Goal: Information Seeking & Learning: Learn about a topic

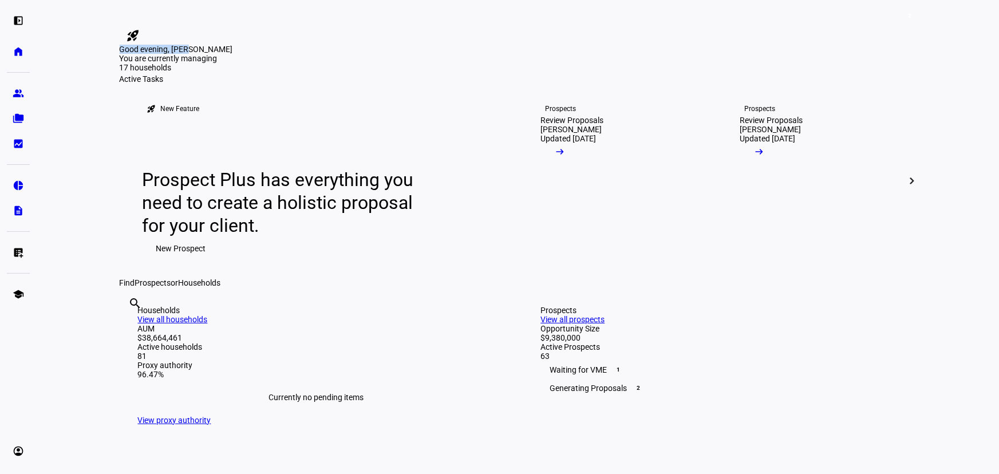
drag, startPoint x: 192, startPoint y: 80, endPoint x: 461, endPoint y: 91, distance: 269.3
click at [460, 91] on eth-layout-page-content "2 rocket_launch Product Updates The latest features and improvements Powered by…" at bounding box center [518, 237] width 962 height 474
click at [462, 54] on div "Good evening, [PERSON_NAME]" at bounding box center [518, 49] width 797 height 9
click at [19, 116] on eth-mat-symbol "folder_copy" at bounding box center [18, 118] width 11 height 11
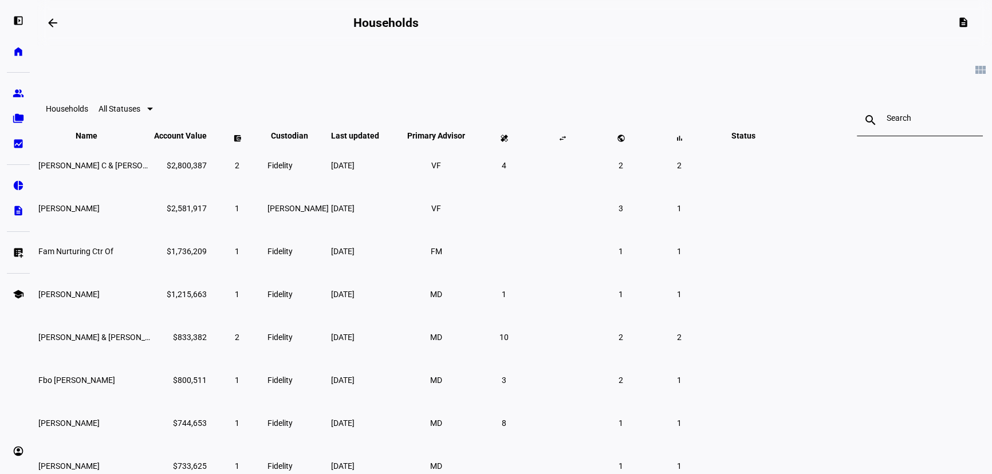
click at [886, 123] on input at bounding box center [919, 117] width 66 height 9
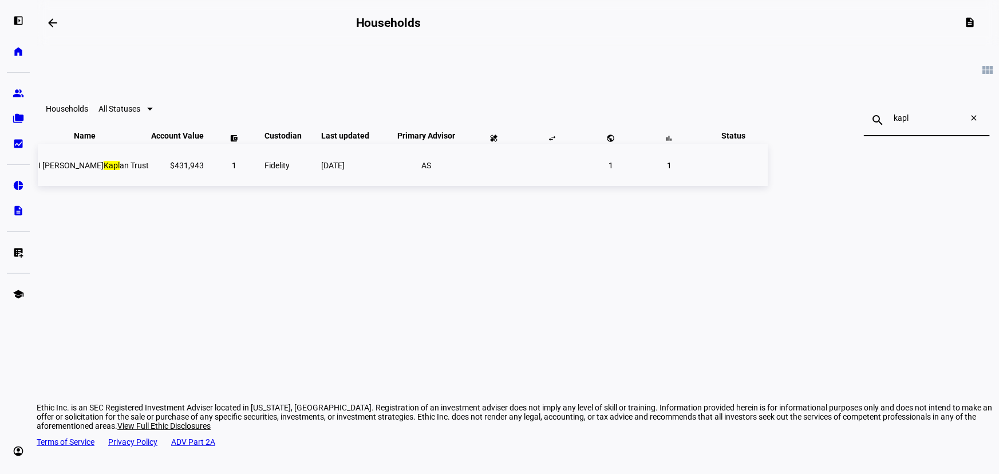
type input "kapl"
click at [319, 186] on td "Fidelity" at bounding box center [292, 165] width 56 height 42
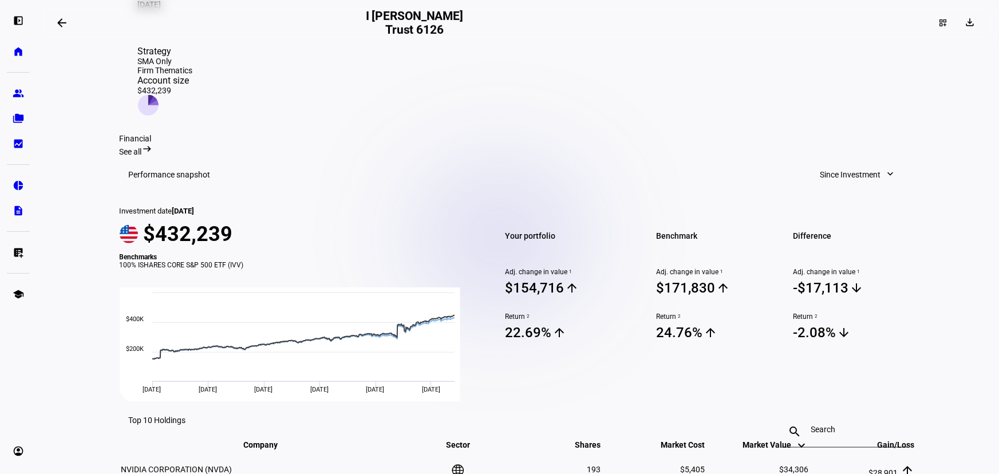
scroll to position [330, 0]
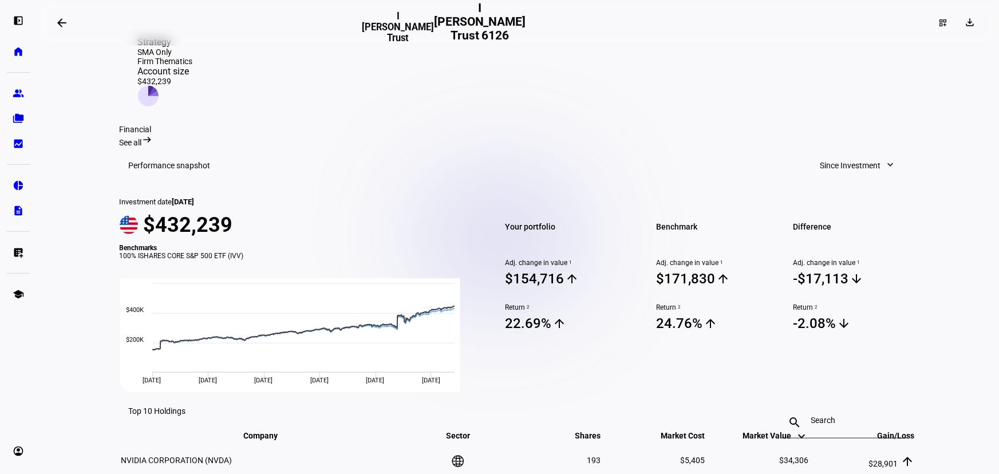
click at [854, 154] on span "Since Investment" at bounding box center [850, 165] width 61 height 23
click at [837, 208] on div "Year to Date" at bounding box center [853, 212] width 95 height 9
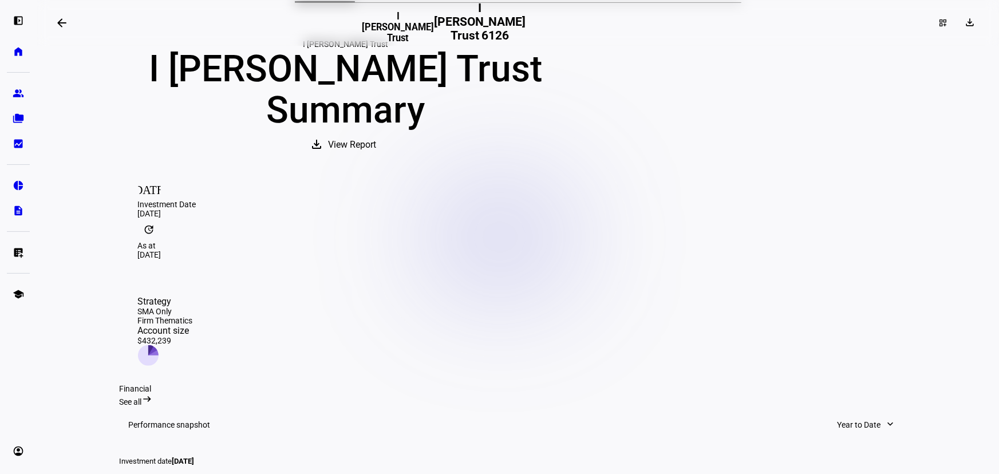
scroll to position [70, 0]
click at [65, 29] on span at bounding box center [61, 22] width 27 height 27
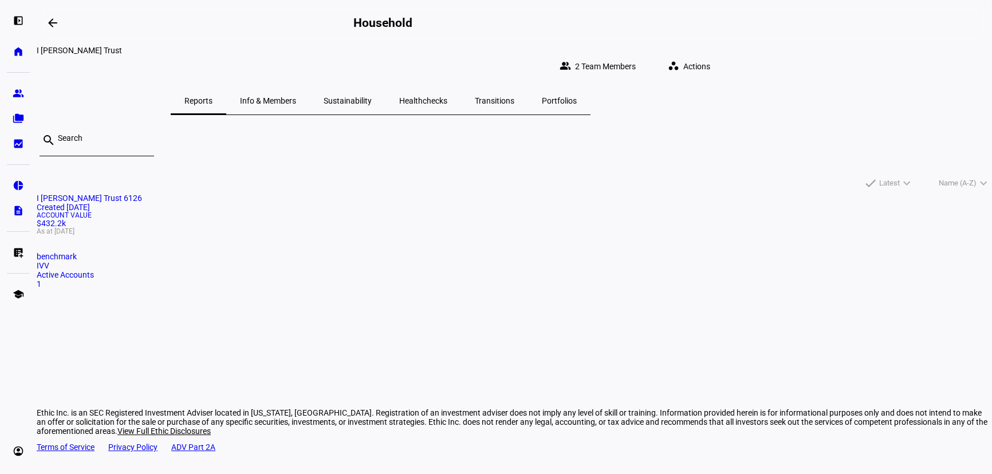
click at [142, 195] on span "I [PERSON_NAME] Trust 6126" at bounding box center [89, 198] width 105 height 9
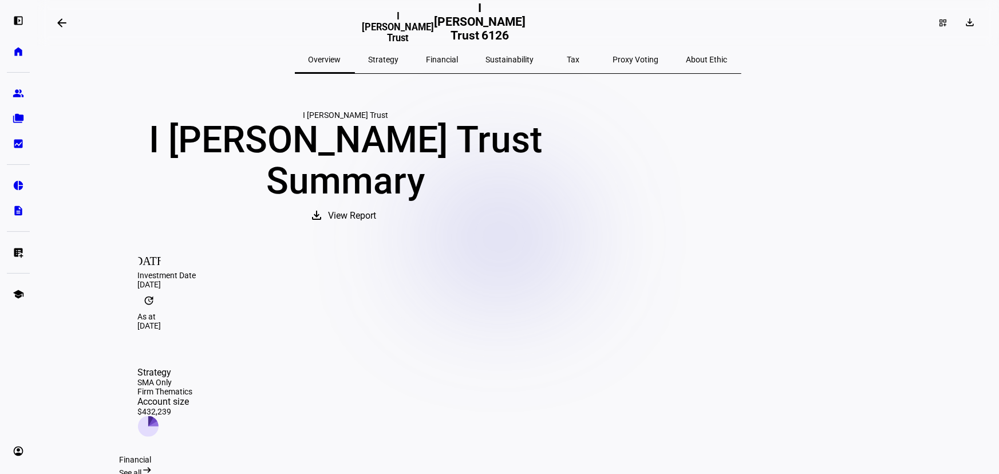
click at [527, 60] on span "Sustainability" at bounding box center [510, 60] width 48 height 8
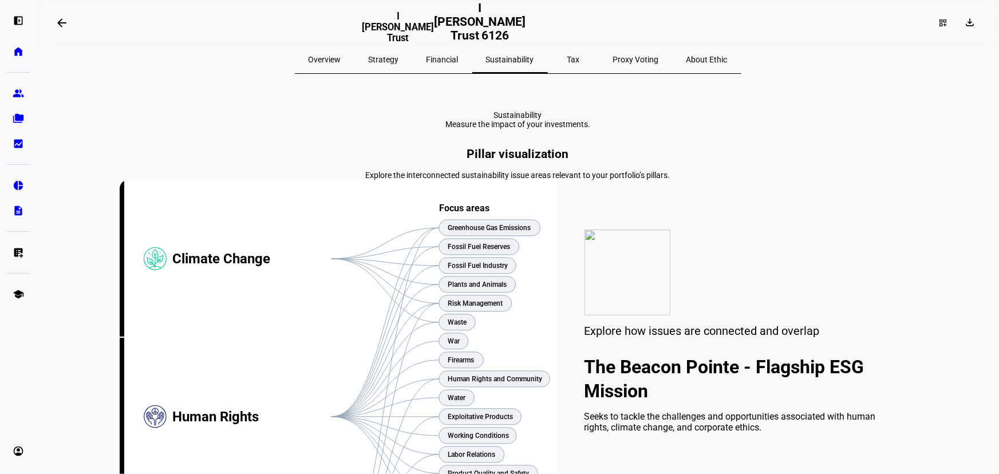
drag, startPoint x: 355, startPoint y: 61, endPoint x: 411, endPoint y: 59, distance: 56.1
click at [341, 61] on span "Overview" at bounding box center [325, 60] width 33 height 8
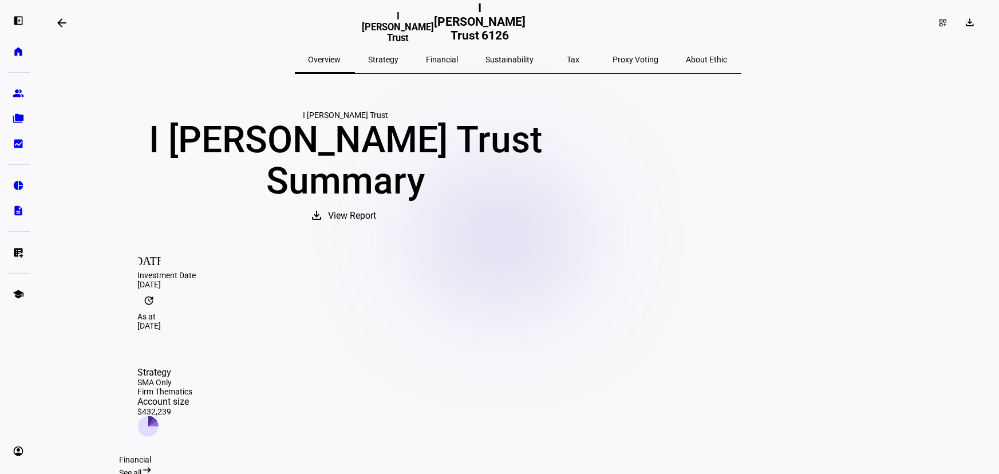
click at [377, 230] on span "View Report" at bounding box center [353, 215] width 48 height 27
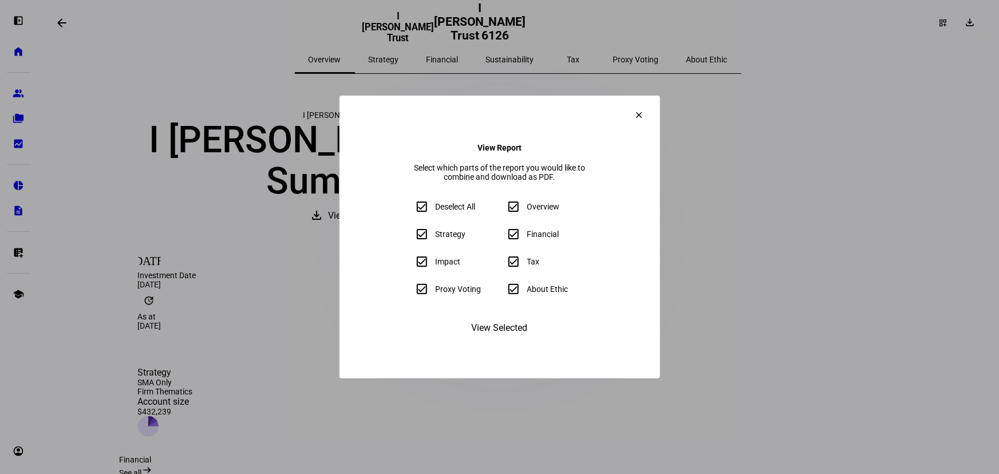
click at [510, 342] on span "View Selected" at bounding box center [500, 327] width 56 height 27
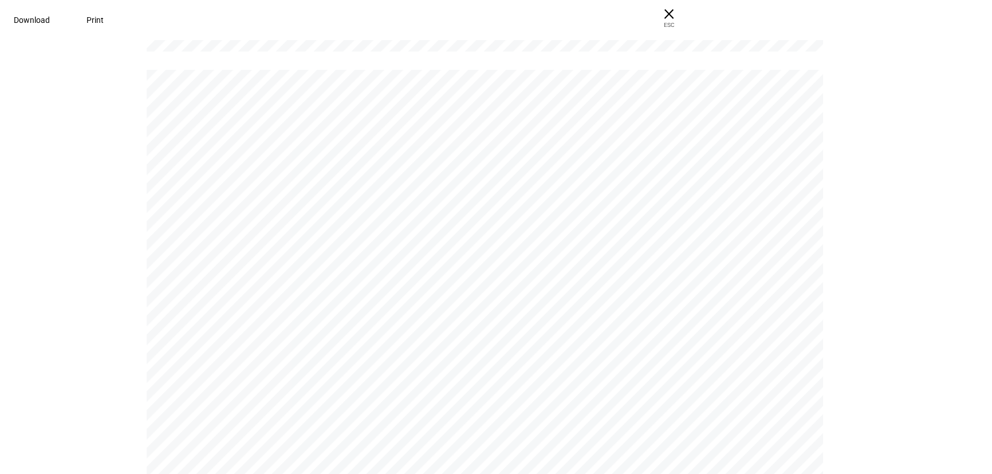
scroll to position [3539, 0]
click at [926, 51] on div "I [PERSON_NAME] Trust I [PERSON_NAME] Trust I [PERSON_NAME] Trust 6126 | Portfo…" at bounding box center [496, 255] width 992 height 437
drag, startPoint x: 198, startPoint y: 15, endPoint x: 205, endPoint y: 25, distance: 11.5
click at [50, 15] on span "Download" at bounding box center [32, 19] width 36 height 9
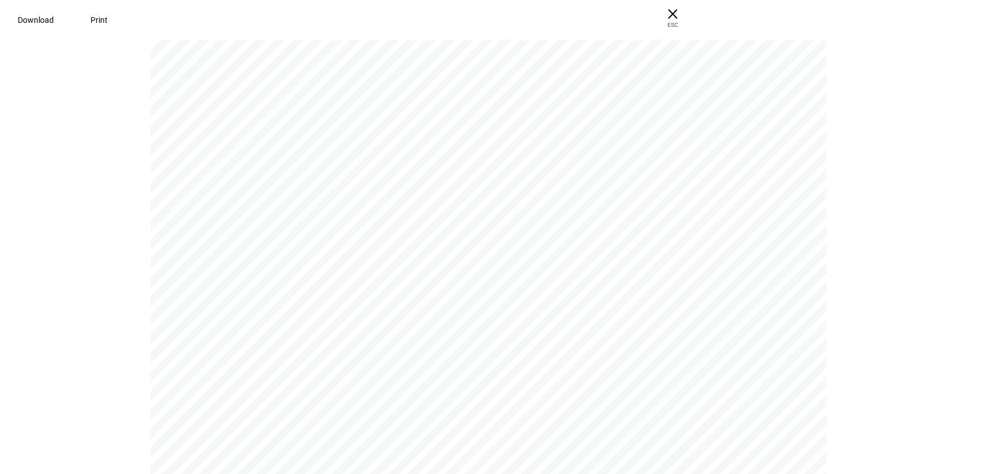
scroll to position [832, 0]
click at [687, 17] on span "× ESC" at bounding box center [668, 18] width 37 height 37
